Goal: Transaction & Acquisition: Purchase product/service

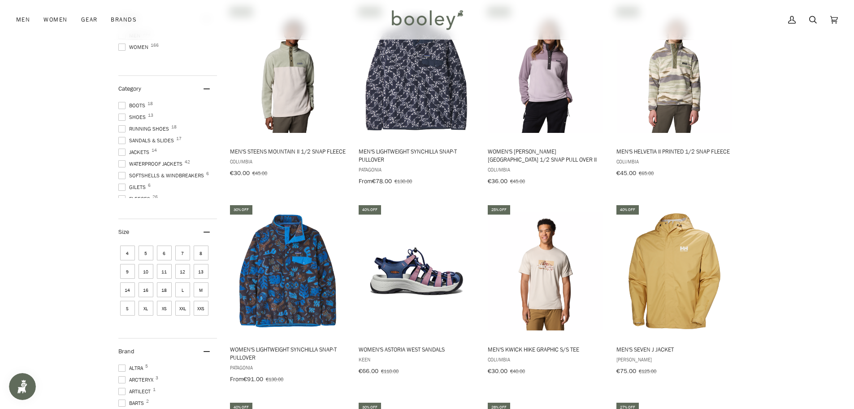
scroll to position [269, 0]
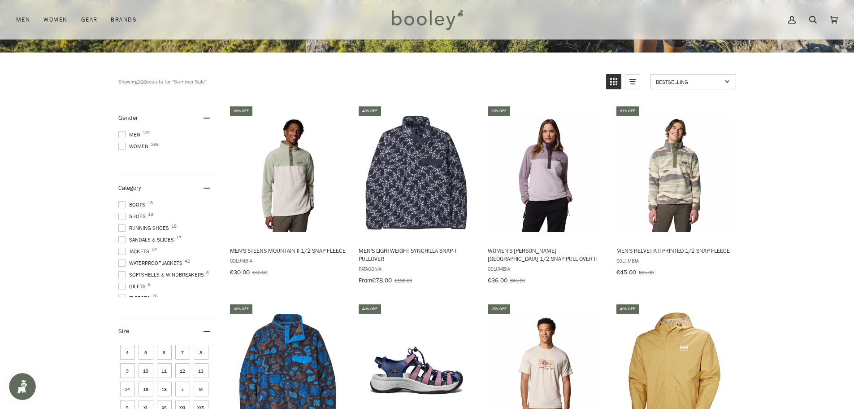
click at [118, 135] on span at bounding box center [121, 134] width 7 height 7
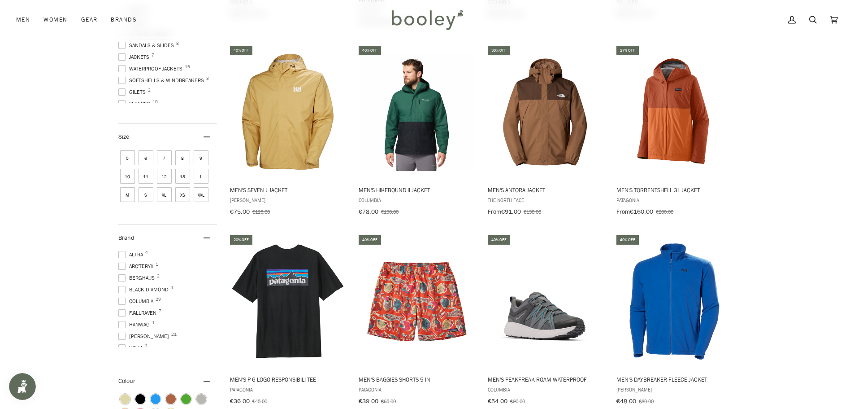
scroll to position [530, 0]
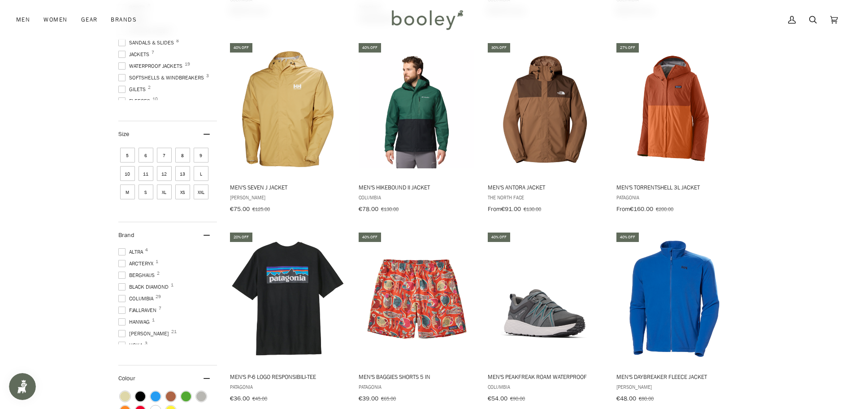
click at [167, 194] on span "XL" at bounding box center [164, 191] width 15 height 15
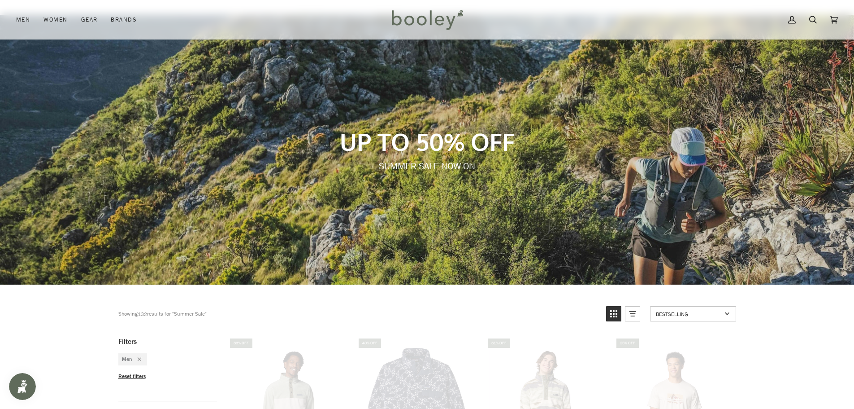
scroll to position [0, 0]
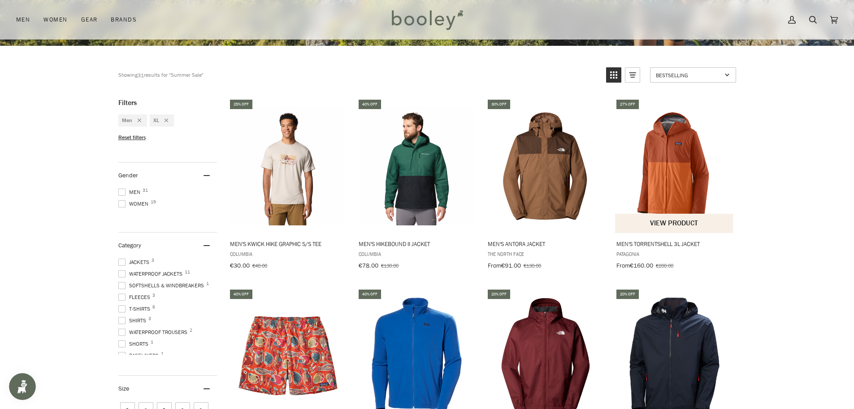
scroll to position [290, 0]
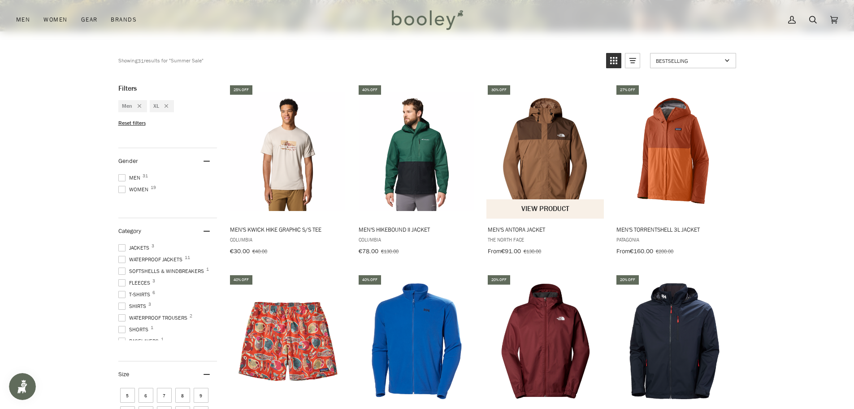
click at [513, 150] on img "Men's Antora Jacket" at bounding box center [546, 151] width 119 height 119
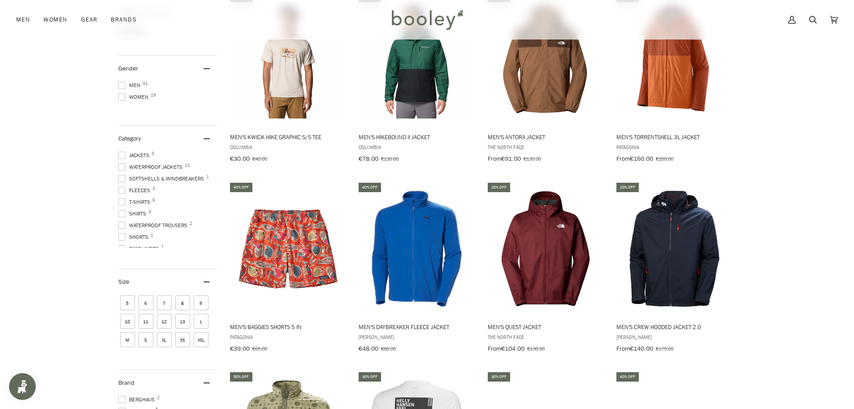
scroll to position [784, 0]
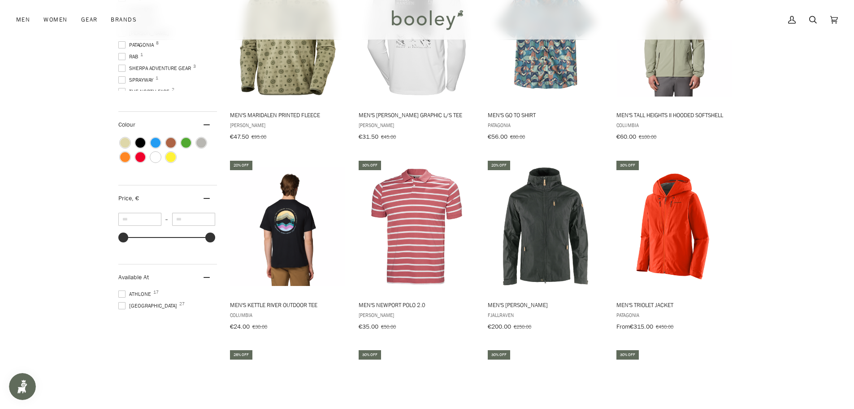
click at [121, 305] on span "[GEOGRAPHIC_DATA] 27" at bounding box center [148, 305] width 61 height 8
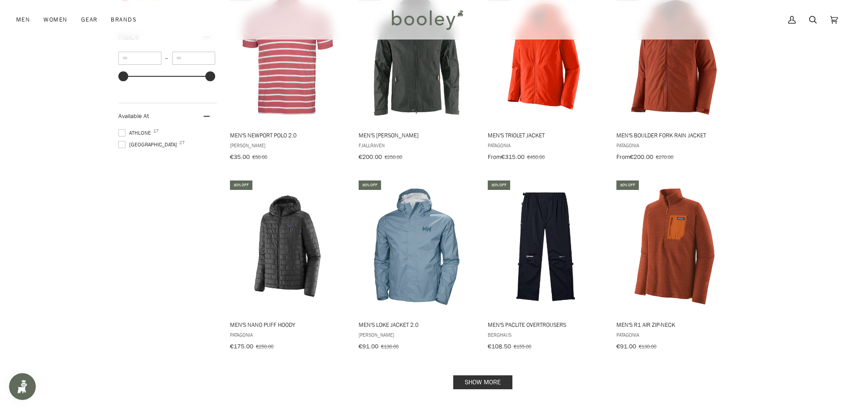
scroll to position [1142, 0]
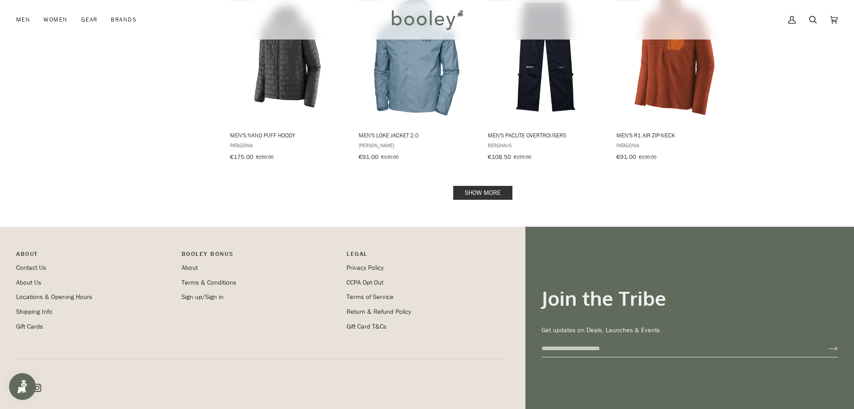
click at [486, 186] on link "Show more" at bounding box center [482, 193] width 59 height 14
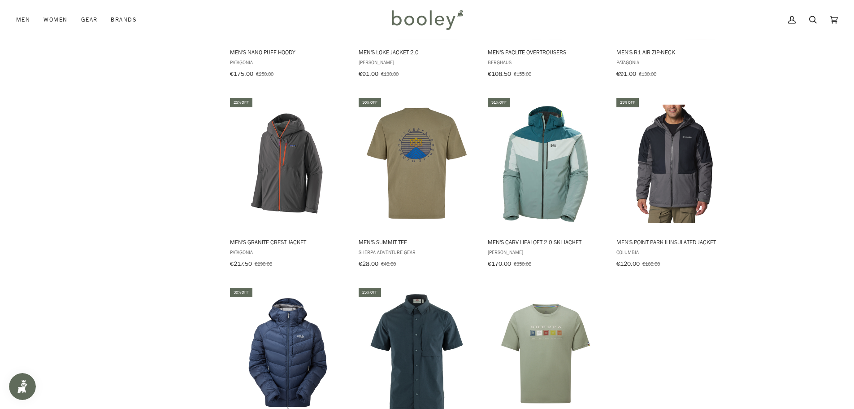
scroll to position [1187, 0]
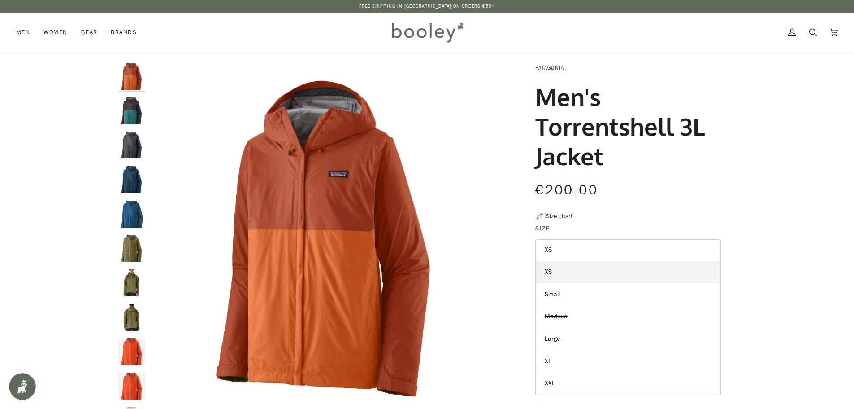
drag, startPoint x: 80, startPoint y: 192, endPoint x: 122, endPoint y: 187, distance: 41.6
click at [80, 192] on div at bounding box center [427, 320] width 854 height 514
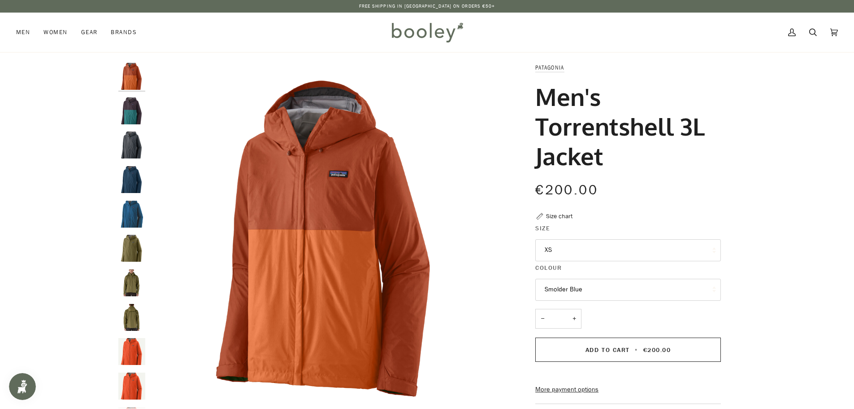
click at [130, 220] on img "Men's Torrentshell 3L Jacket" at bounding box center [131, 213] width 27 height 27
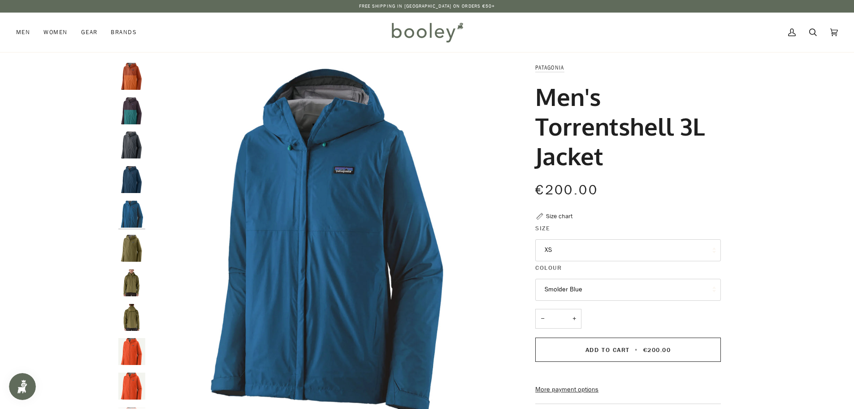
click at [122, 167] on img "Patagonia Men's Torrentshell 3L Jacket Lagom Blue - Booley Galway" at bounding box center [131, 179] width 27 height 27
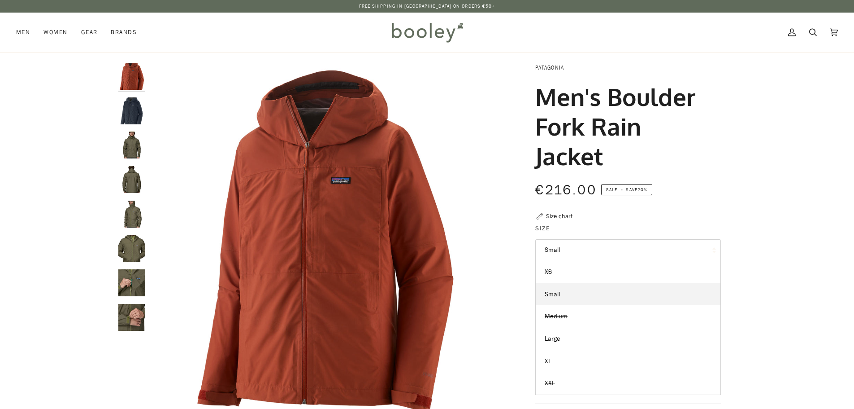
click at [575, 252] on button "Small" at bounding box center [629, 250] width 186 height 22
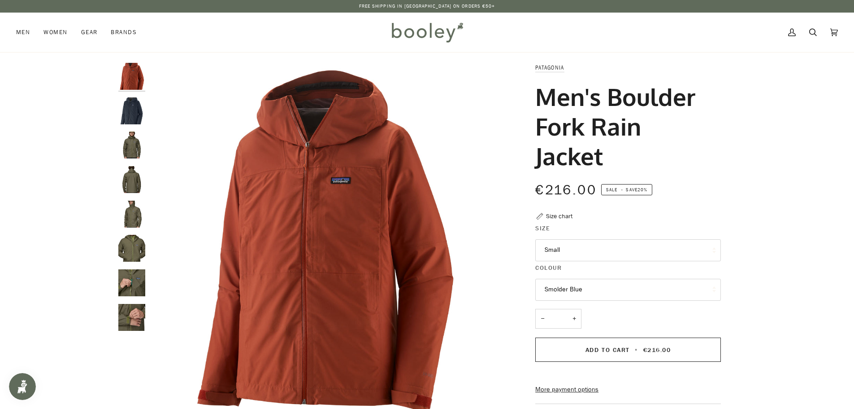
click at [590, 238] on fieldset "Size Small XS Small Medium Large XL" at bounding box center [629, 242] width 186 height 39
click at [132, 209] on img "Patagonia Men's Boulder Fork Rain Jacket - Booley Galway" at bounding box center [131, 213] width 27 height 27
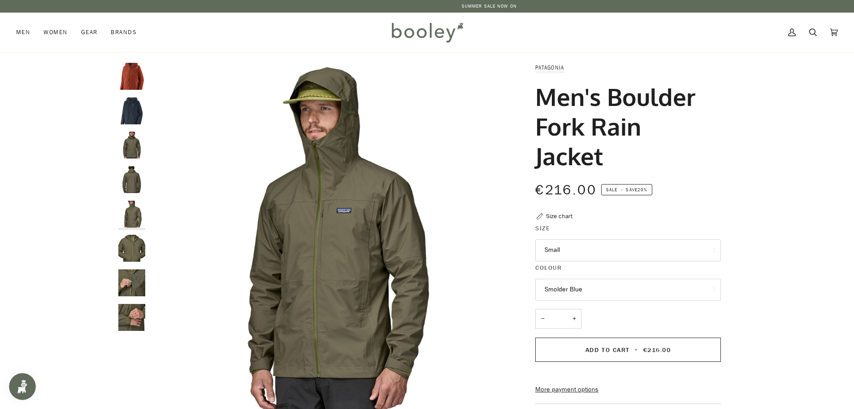
click at [128, 179] on img "Patagonia Men's Boulder Fork Rain Jacket - Booley Galway" at bounding box center [131, 179] width 27 height 27
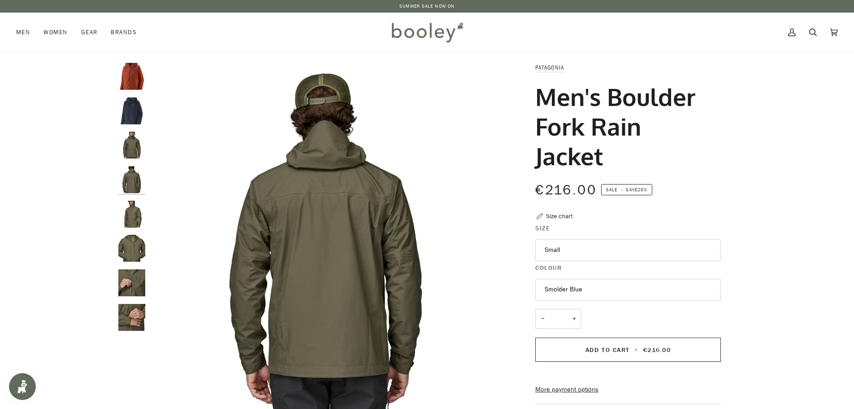
click at [129, 142] on img "Patagonia Men's Boulder Fork Rain Jacket - Booley Galway" at bounding box center [131, 144] width 27 height 27
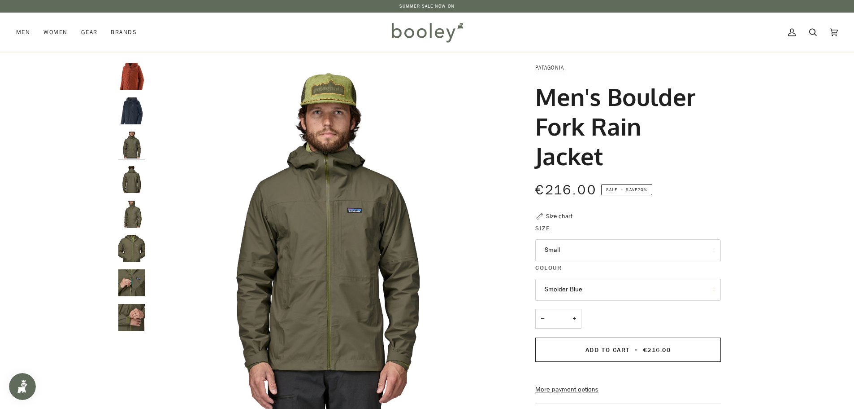
click at [131, 115] on img "Men's Boulder Fork Rain Jacket" at bounding box center [131, 110] width 27 height 27
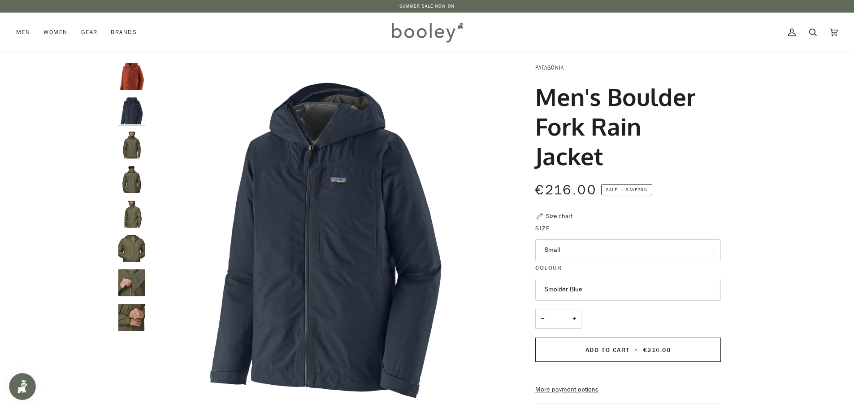
click at [128, 75] on img "Patagonia Men's Boulder Fork Rain Jacket Burnished Red - Booley Galway" at bounding box center [131, 76] width 27 height 27
